Goal: Transaction & Acquisition: Purchase product/service

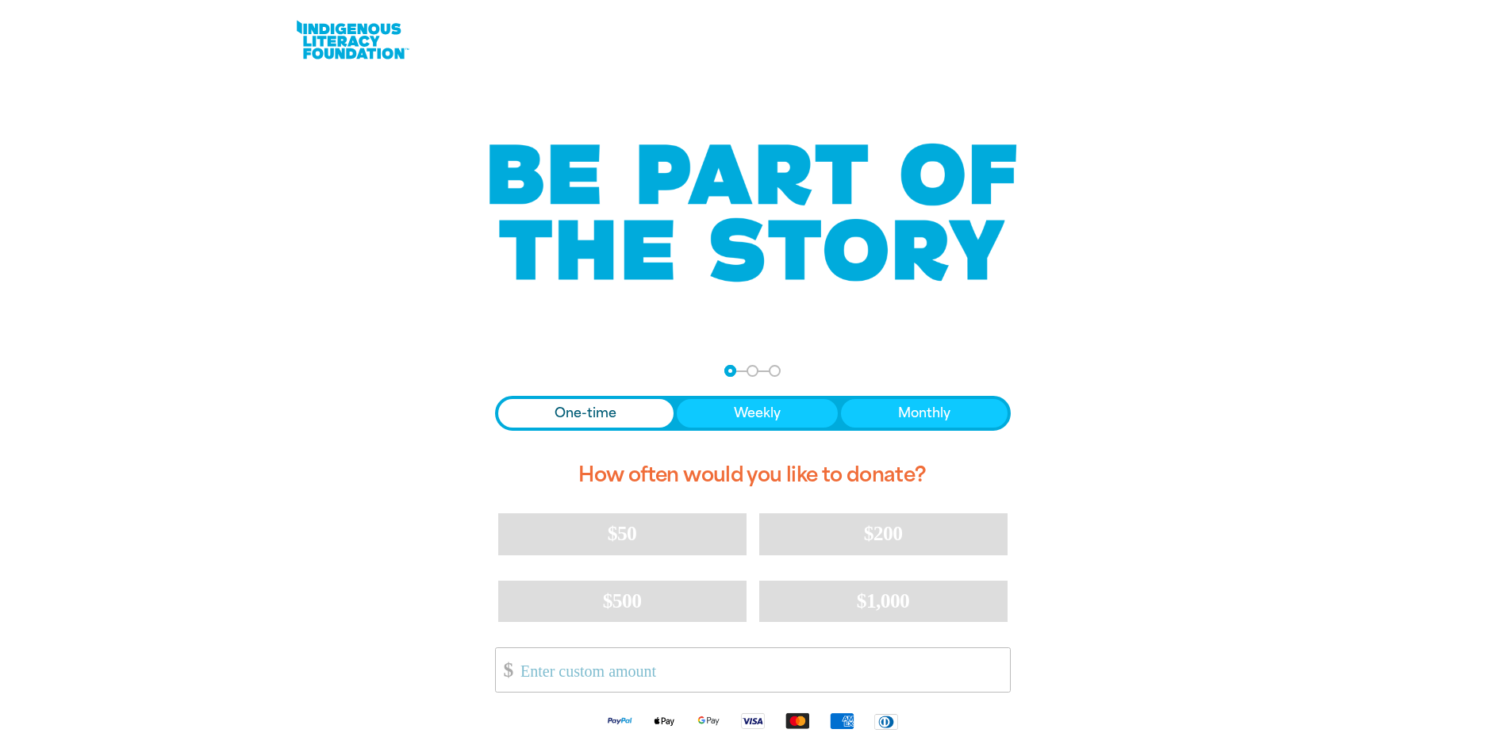
scroll to position [238, 0]
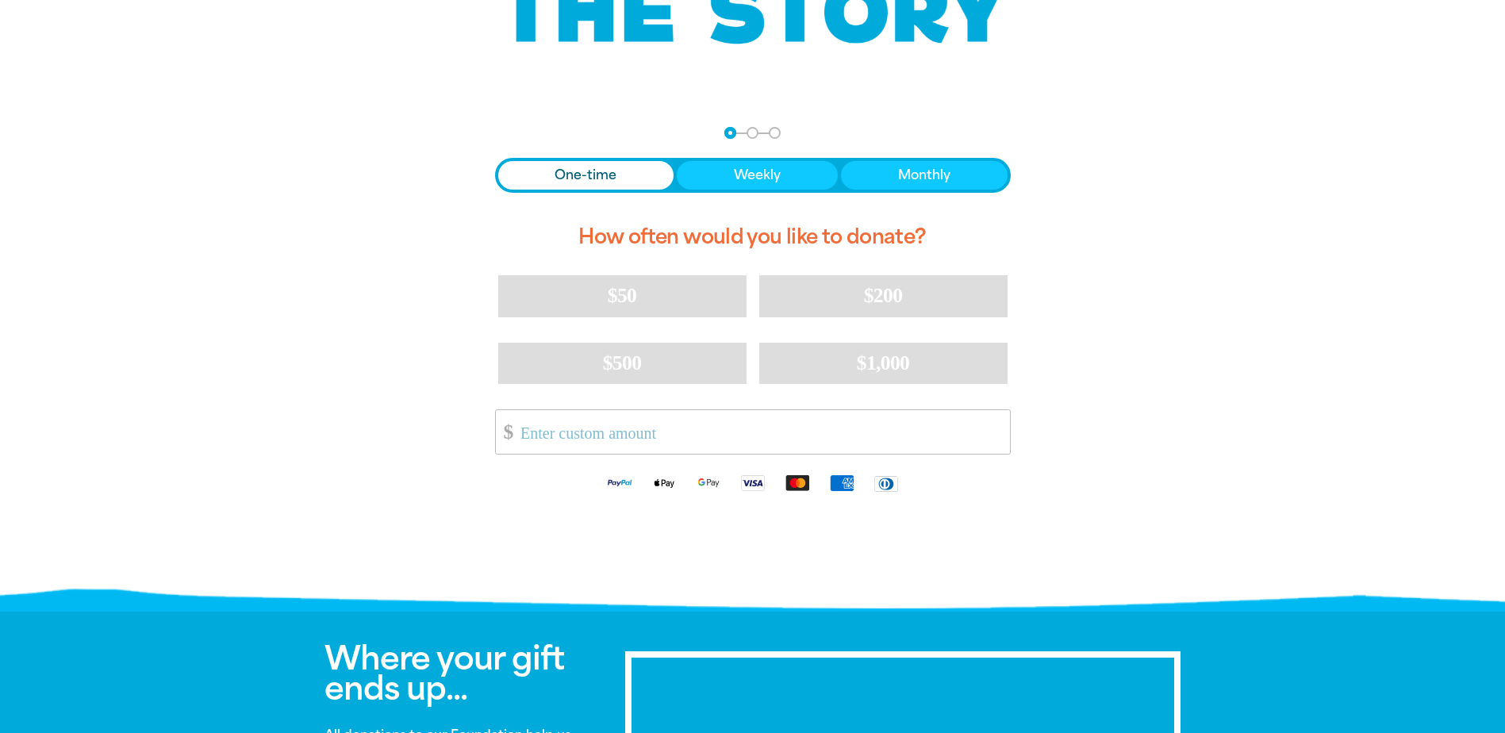
click at [549, 441] on input "Other Amount" at bounding box center [759, 432] width 500 height 44
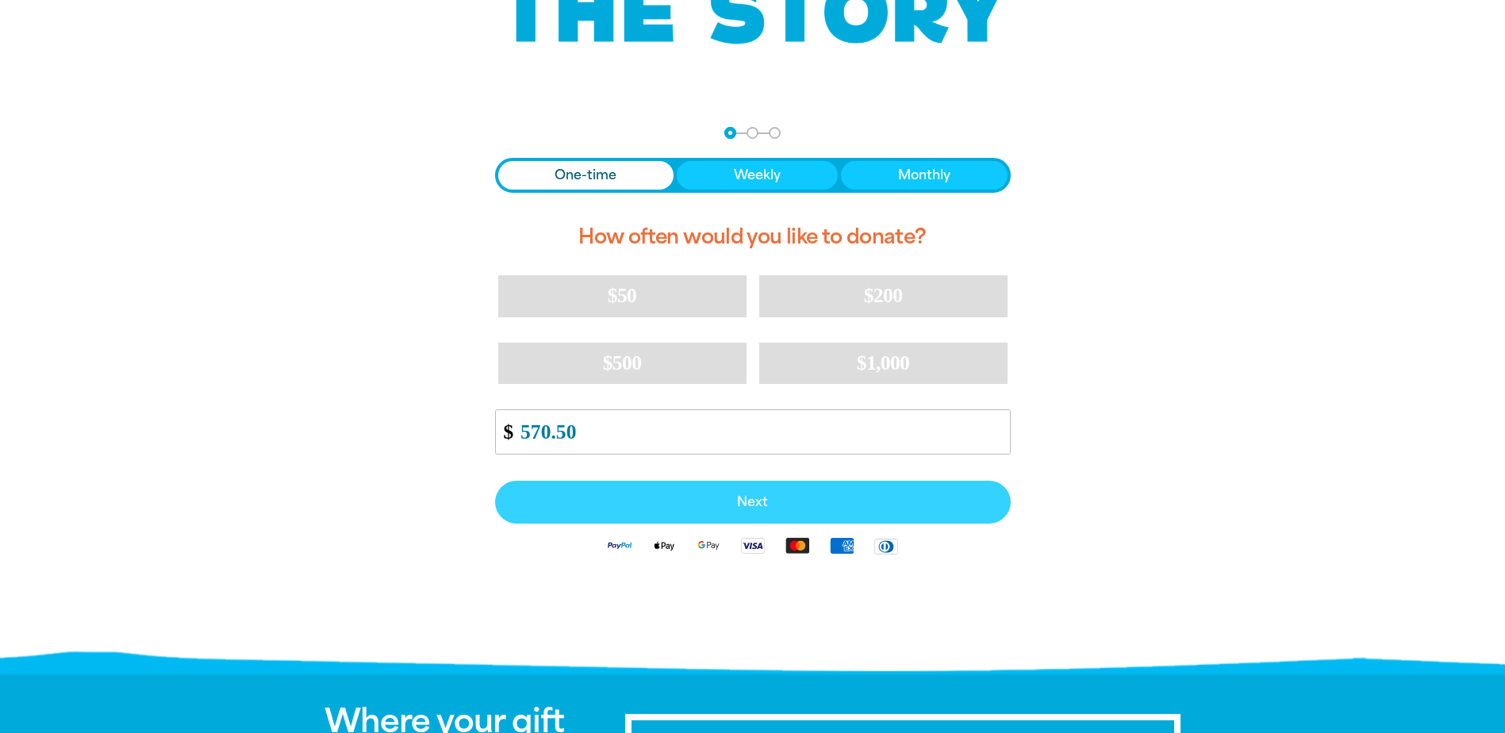
type input "570.50"
click at [735, 493] on button "Next" at bounding box center [753, 502] width 516 height 43
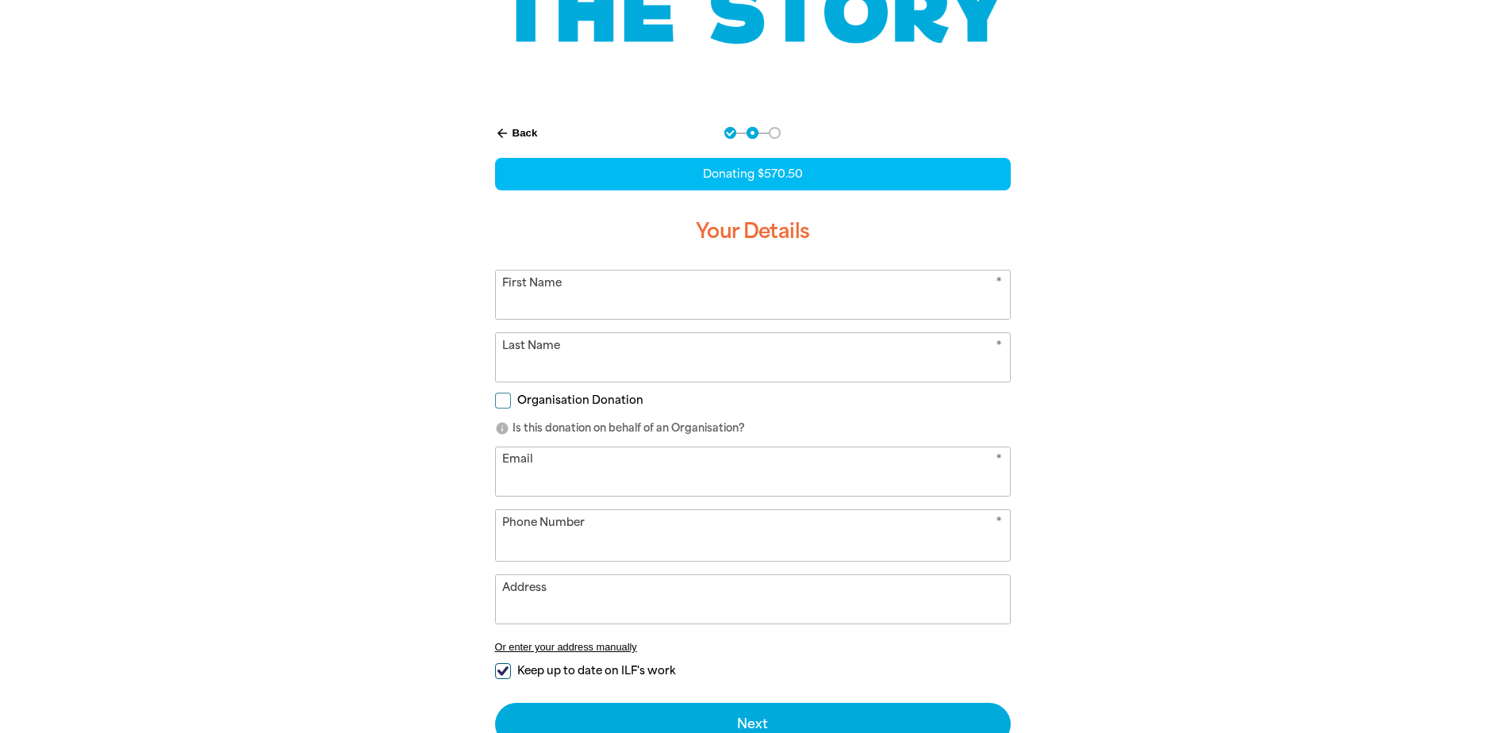
select select "AU"
click at [613, 297] on input "First Name" at bounding box center [753, 295] width 514 height 48
type input "B"
type input "E"
click at [506, 399] on input "Organisation Donation" at bounding box center [503, 401] width 16 height 16
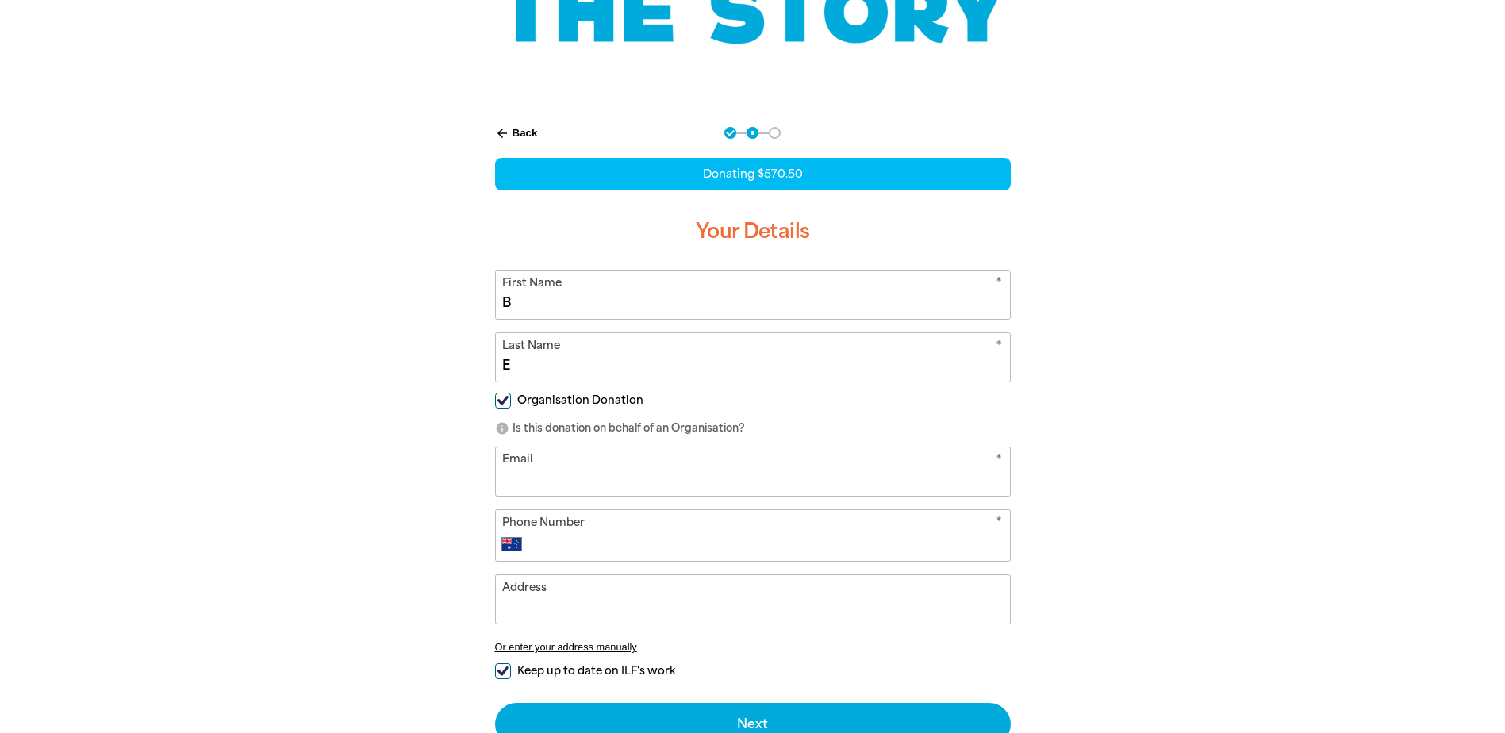
checkbox input "true"
select select "AU"
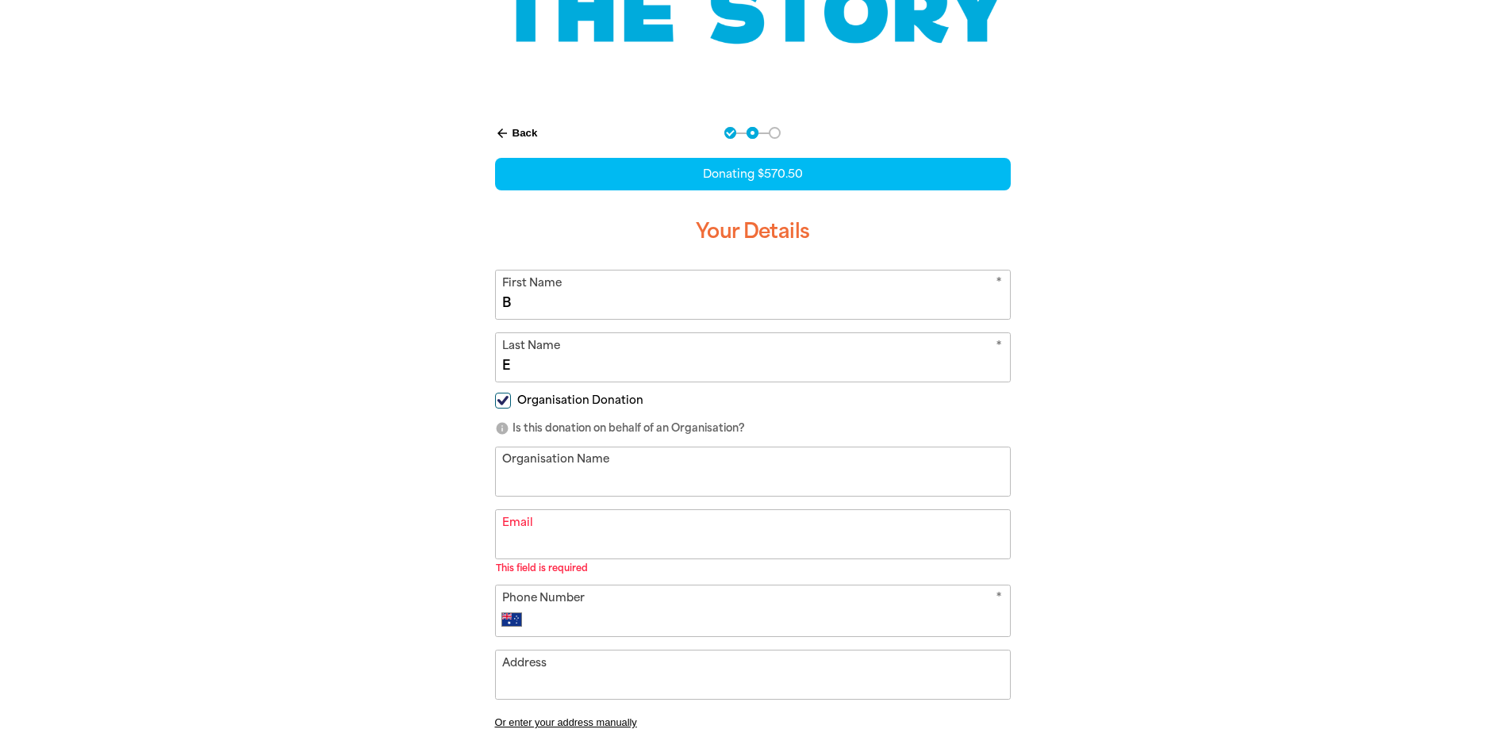
click at [643, 466] on input "Organisation Name" at bounding box center [753, 471] width 514 height 48
type input "[GEOGRAPHIC_DATA] [GEOGRAPHIC_DATA]"
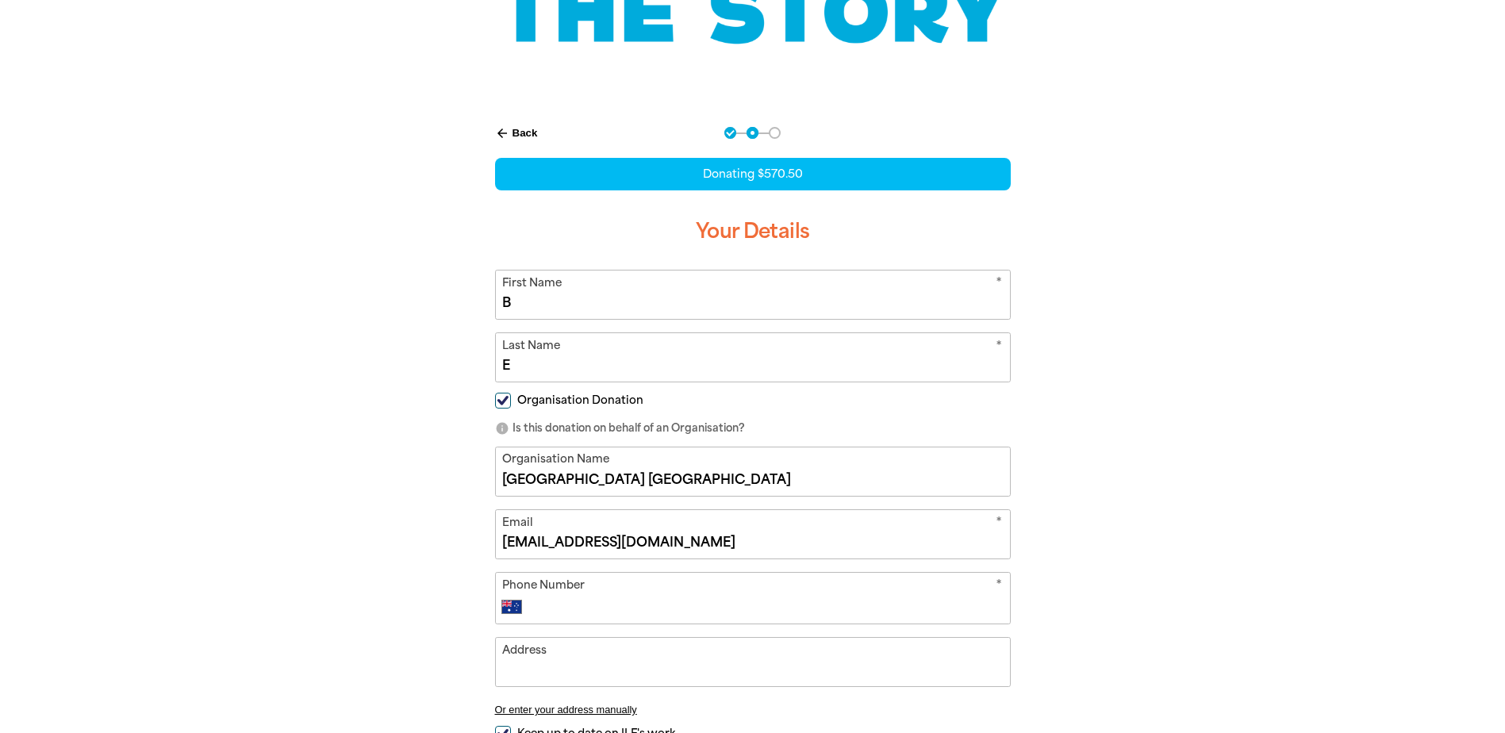
type input "[EMAIL_ADDRESS][DOMAIN_NAME]"
type input "[PHONE_NUMBER]"
type input "f"
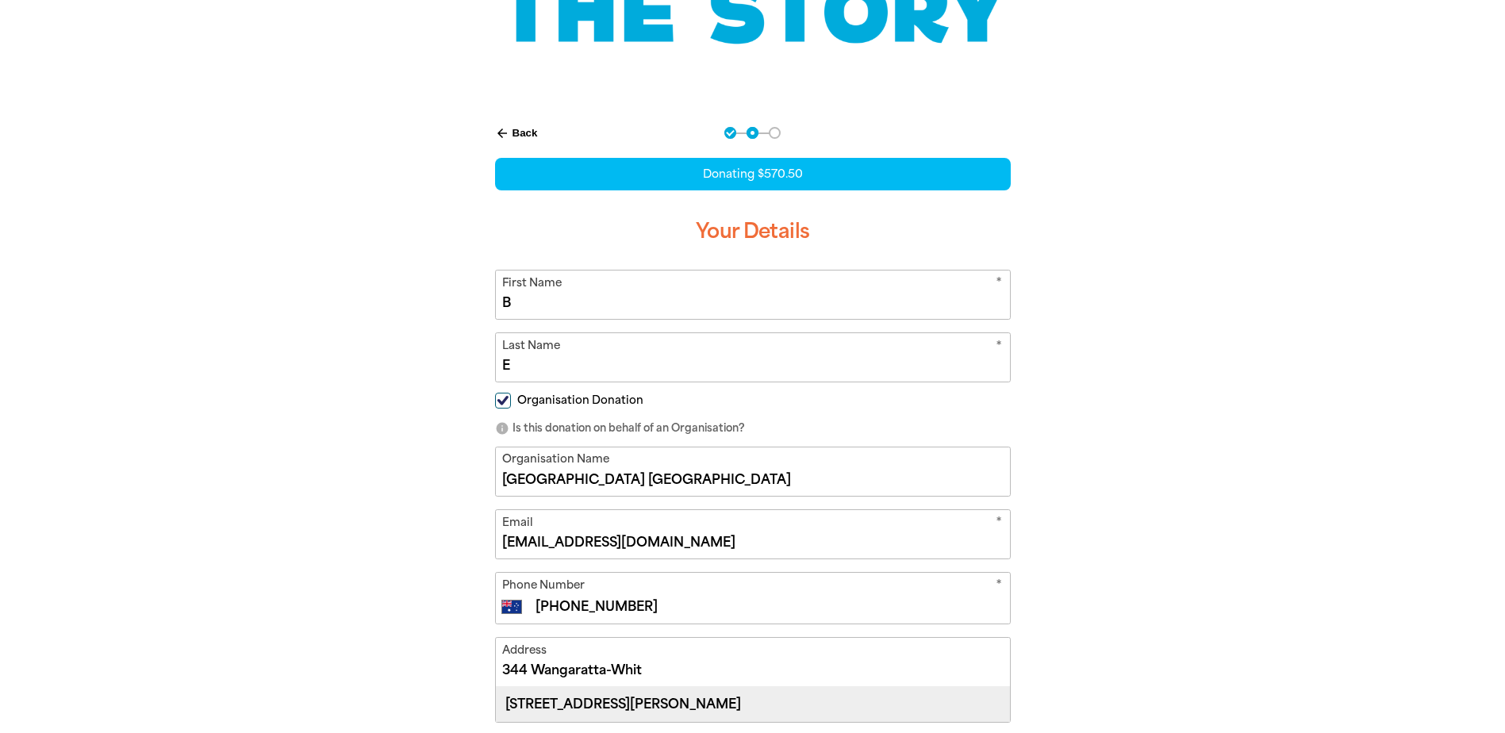
click at [654, 700] on div "[STREET_ADDRESS][PERSON_NAME]" at bounding box center [753, 704] width 514 height 34
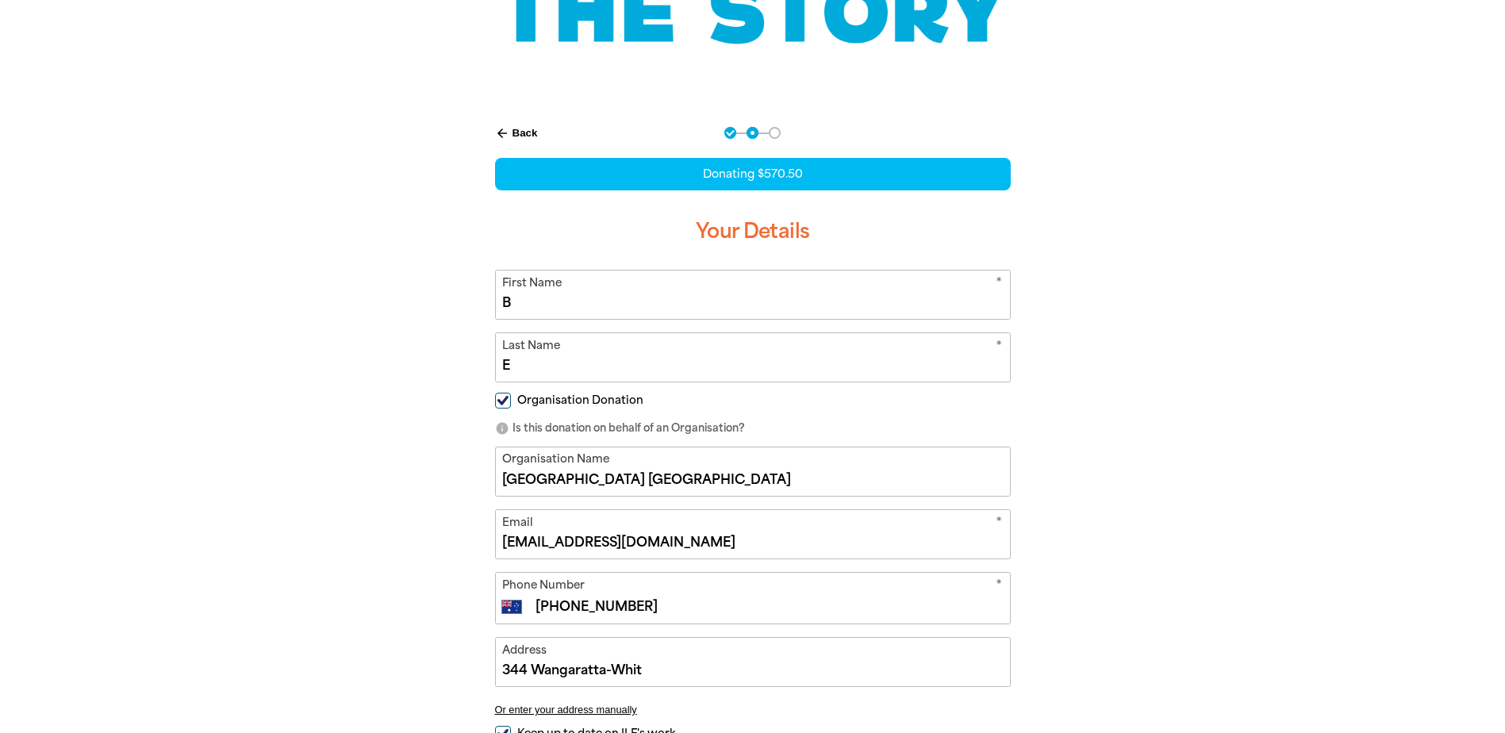
type input "[STREET_ADDRESS][PERSON_NAME]"
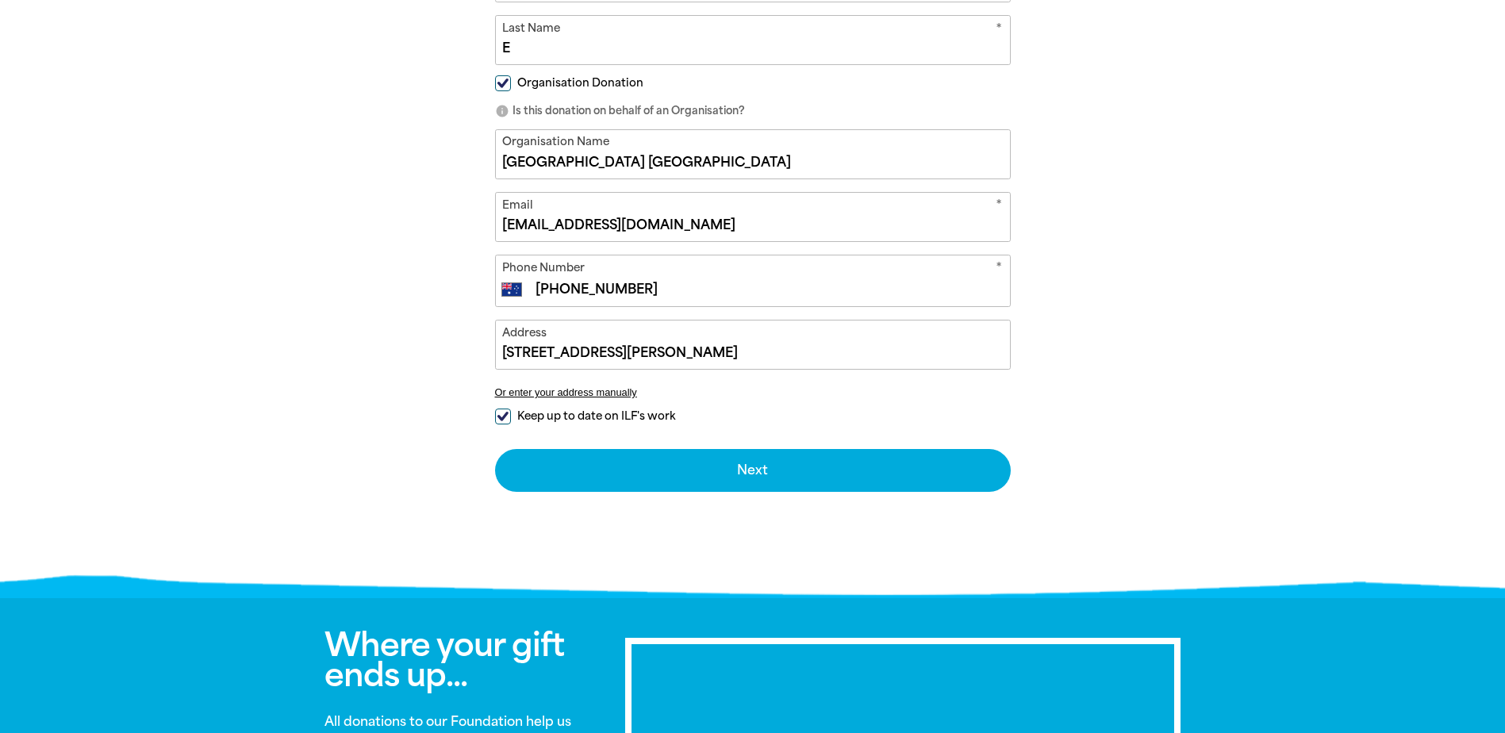
click at [506, 418] on input "Keep up to date on ILF's work" at bounding box center [503, 417] width 16 height 16
checkbox input "false"
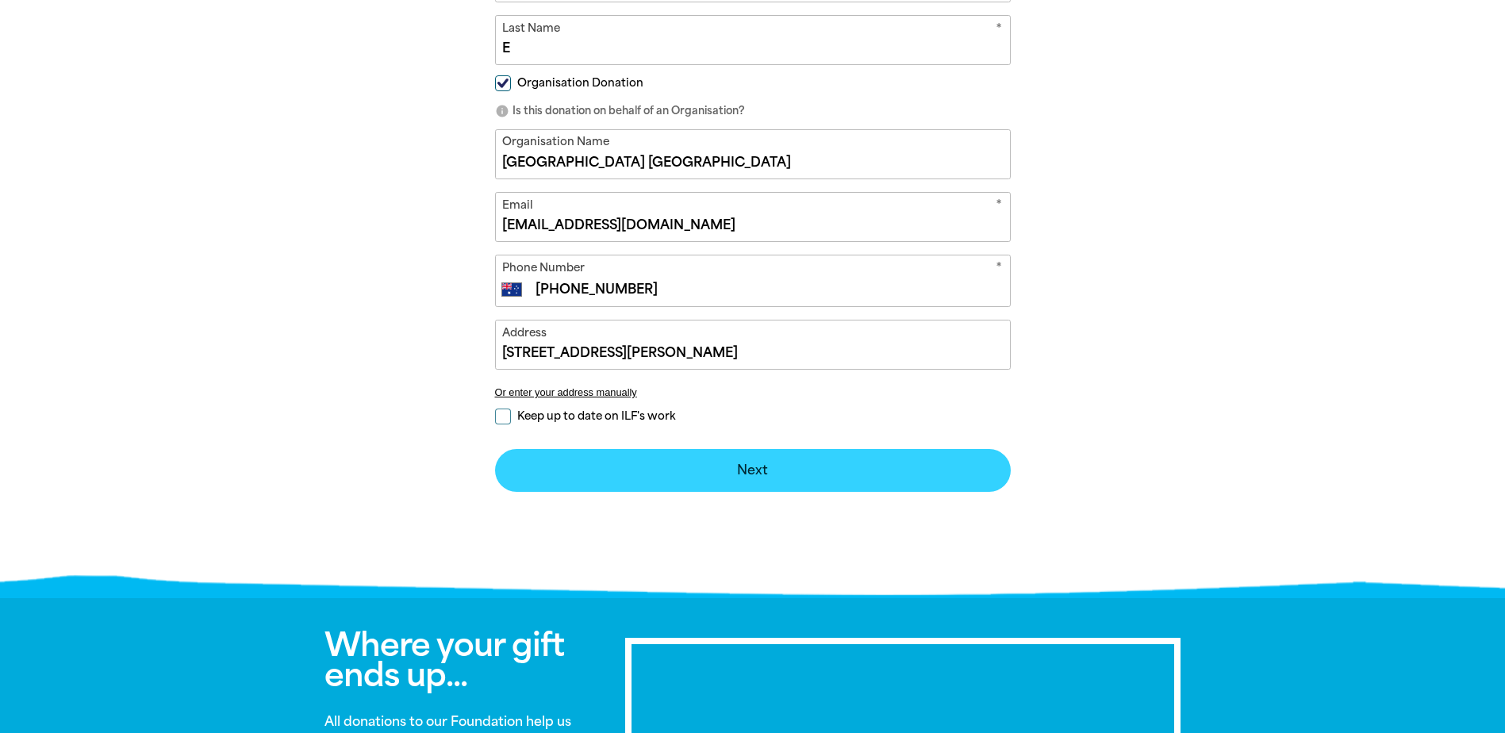
click at [833, 482] on button "Next chevron_right" at bounding box center [753, 470] width 516 height 43
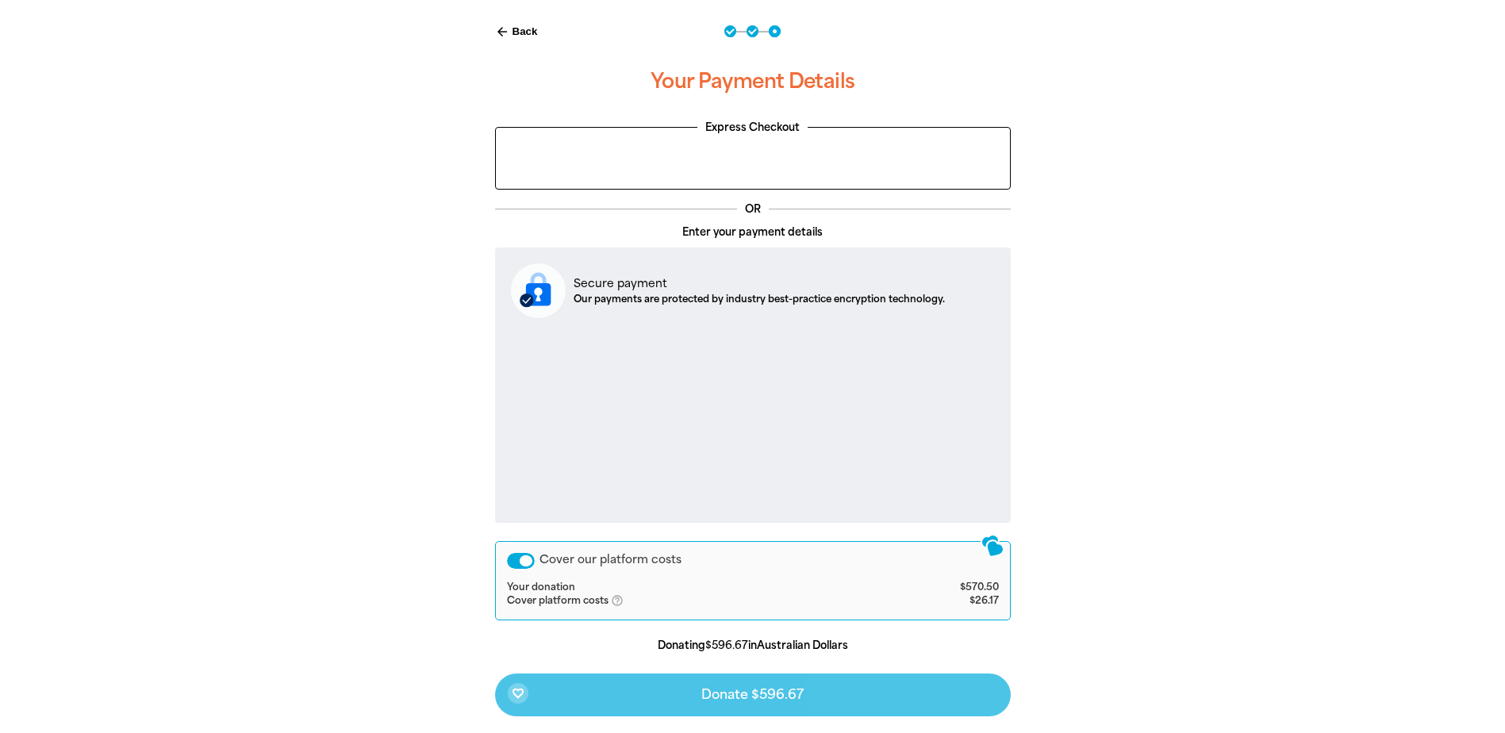
click at [515, 559] on div "Cover our platform costs" at bounding box center [521, 561] width 28 height 16
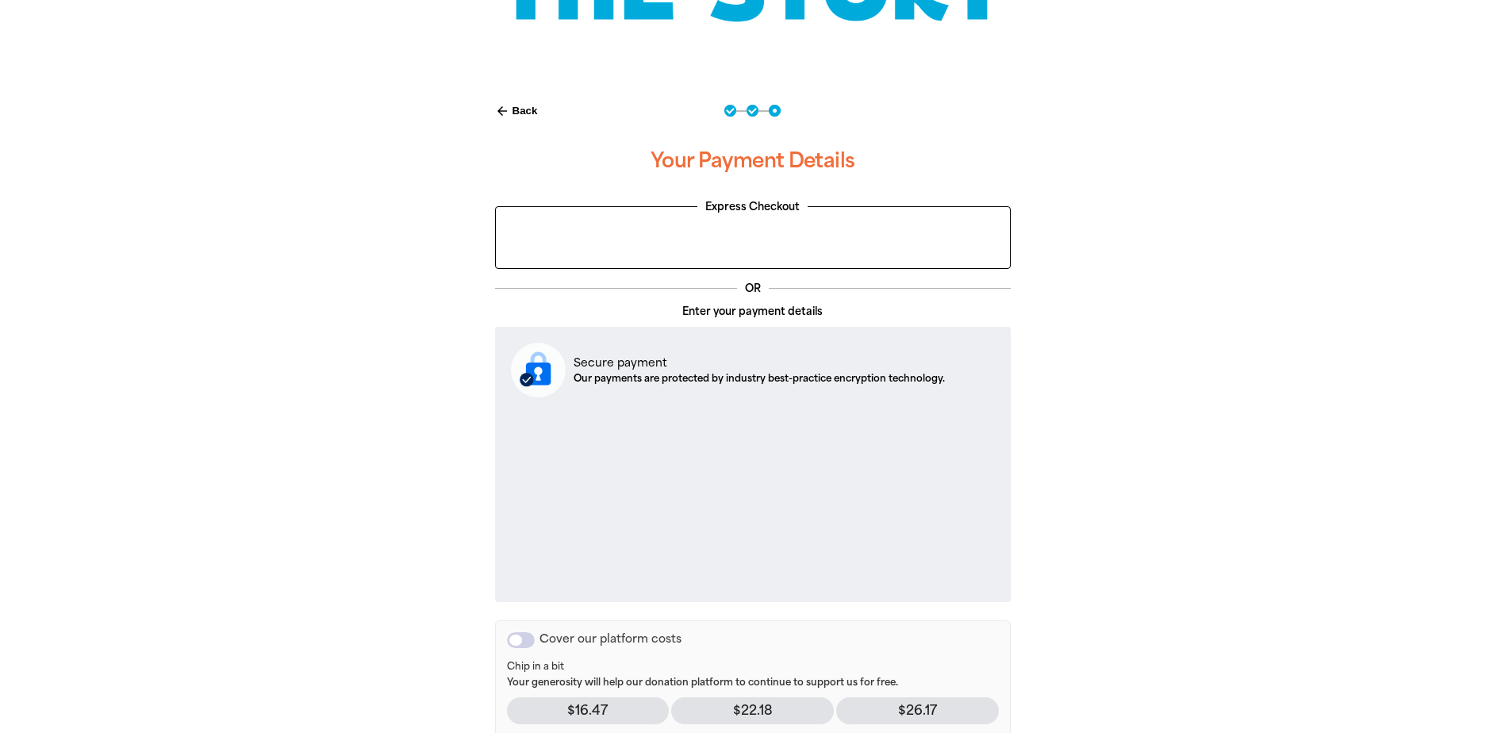
scroll to position [419, 0]
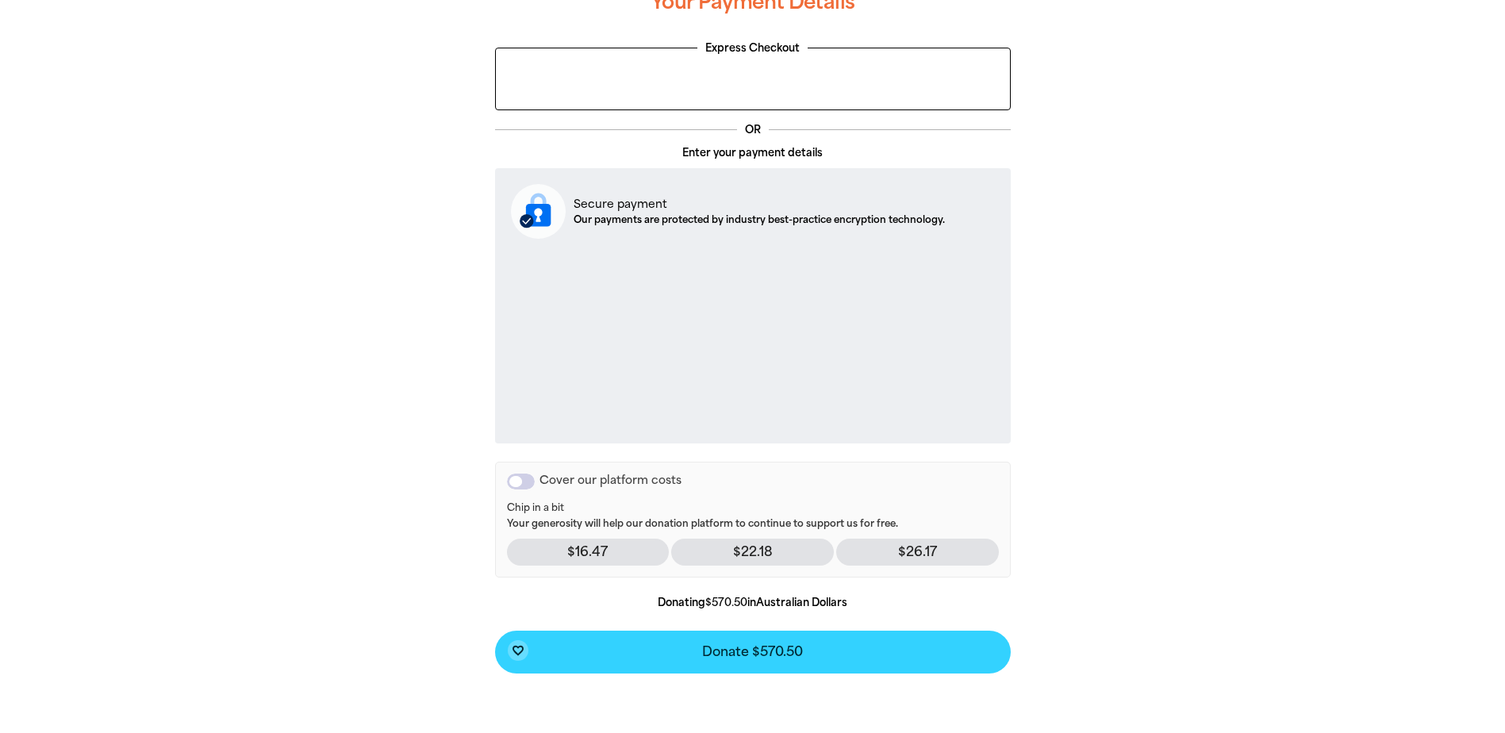
click at [854, 663] on button "favorite_border Donate $570.50" at bounding box center [753, 652] width 516 height 43
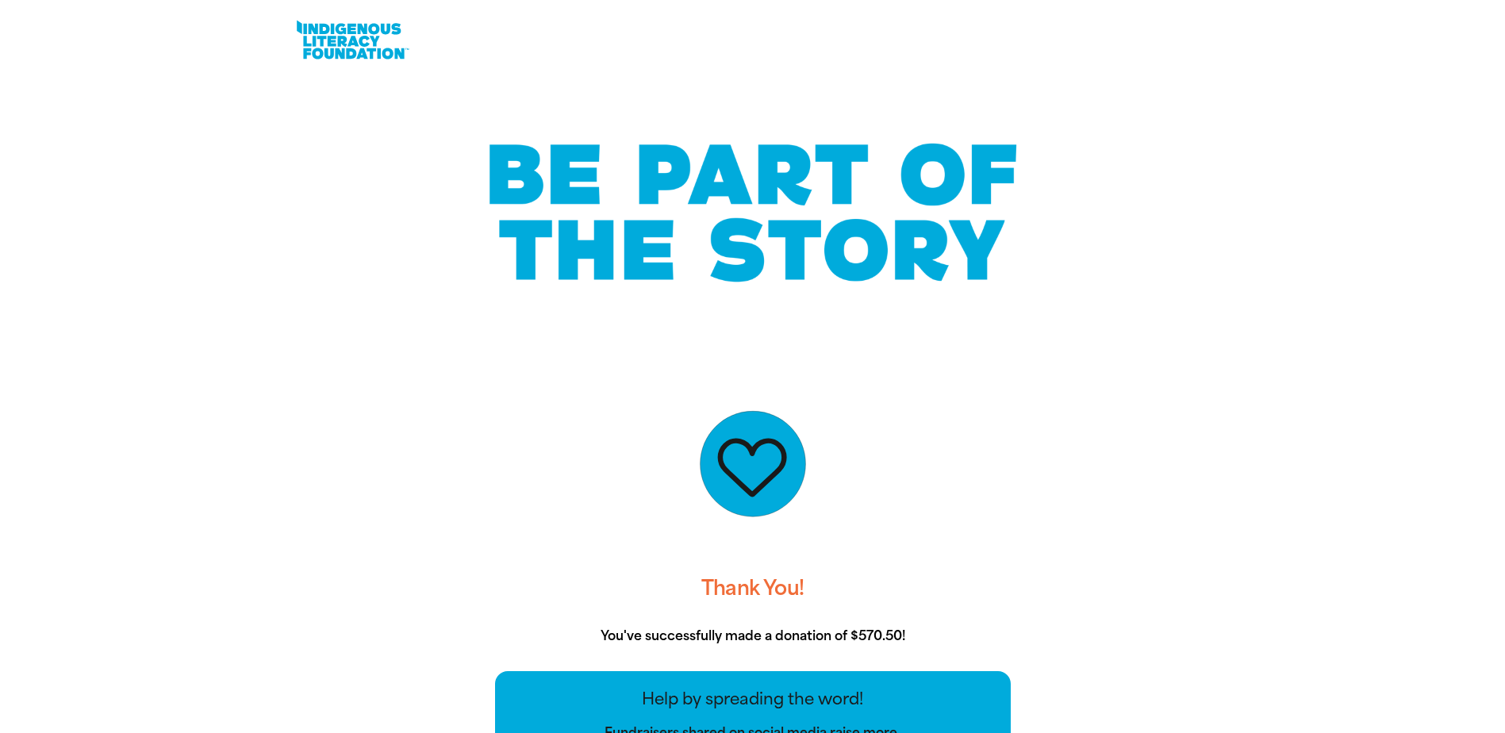
scroll to position [476, 0]
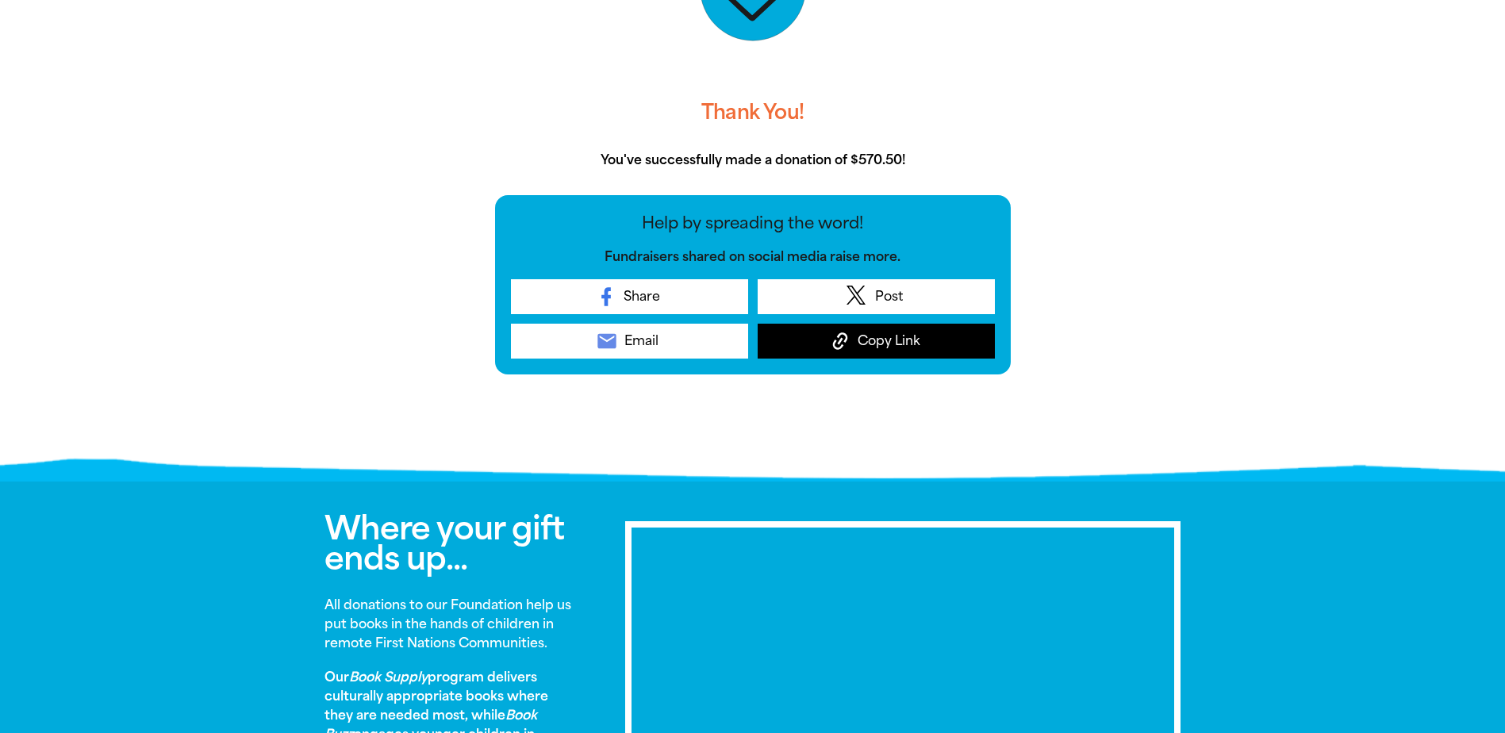
click at [908, 335] on span "Copy Link" at bounding box center [889, 341] width 63 height 19
